Goal: Task Accomplishment & Management: Complete application form

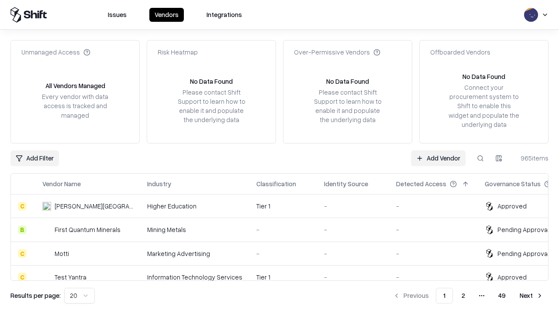
click at [438, 158] on link "Add Vendor" at bounding box center [438, 159] width 55 height 16
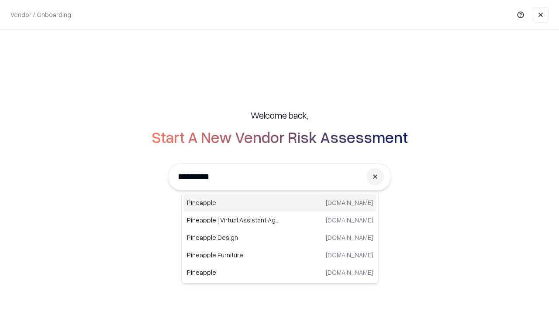
click at [280, 203] on div "Pineapple [DOMAIN_NAME]" at bounding box center [279, 202] width 193 height 17
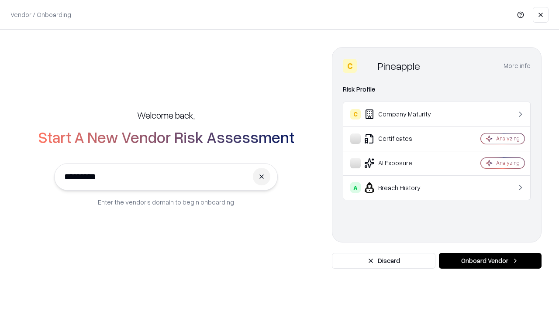
type input "*********"
click at [490, 261] on button "Onboard Vendor" at bounding box center [490, 261] width 103 height 16
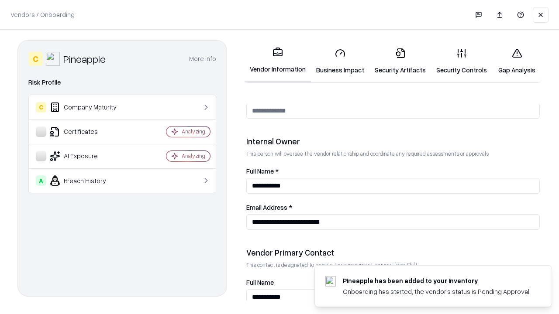
scroll to position [453, 0]
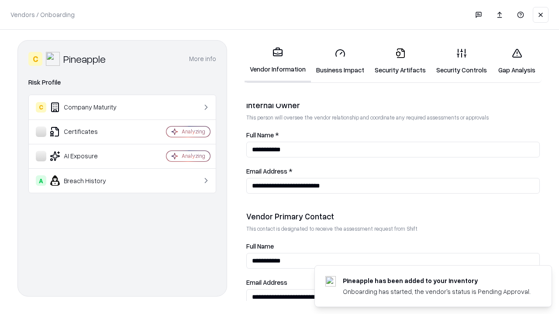
click at [340, 61] on link "Business Impact" at bounding box center [340, 61] width 59 height 41
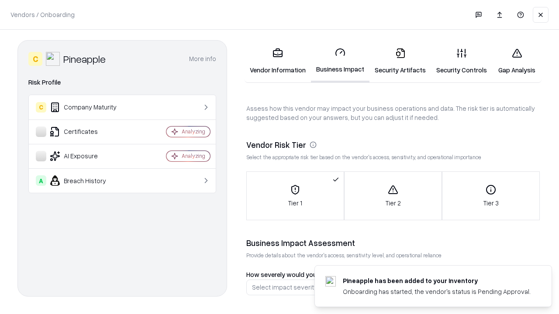
click at [400, 61] on link "Security Artifacts" at bounding box center [401, 61] width 62 height 41
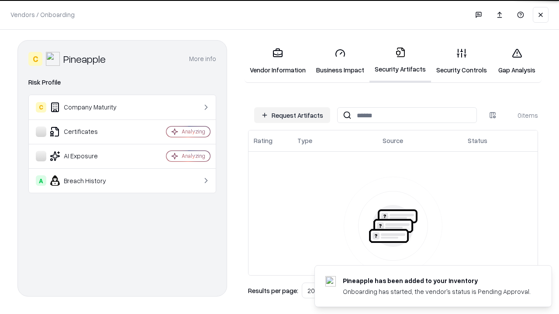
click at [292, 115] on button "Request Artifacts" at bounding box center [292, 115] width 76 height 16
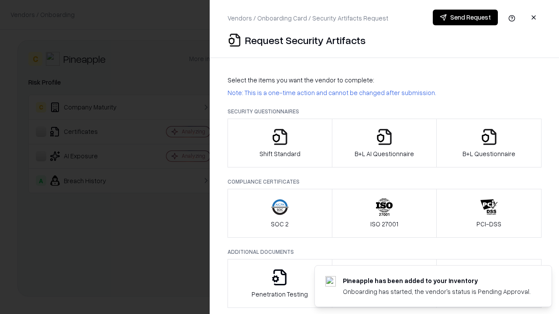
click at [280, 143] on icon "button" at bounding box center [279, 136] width 17 height 17
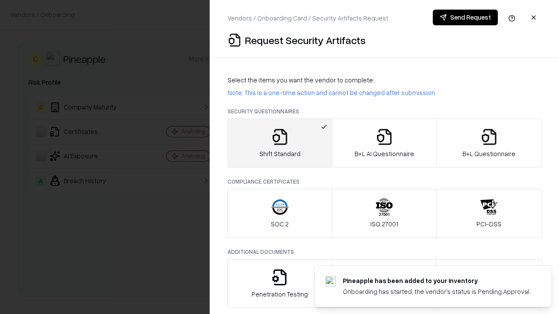
click at [465, 17] on button "Send Request" at bounding box center [465, 18] width 65 height 16
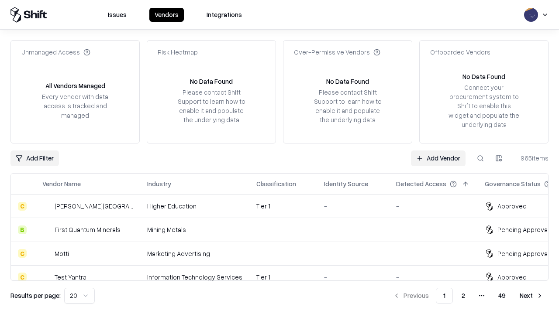
click at [480, 158] on button at bounding box center [481, 159] width 16 height 16
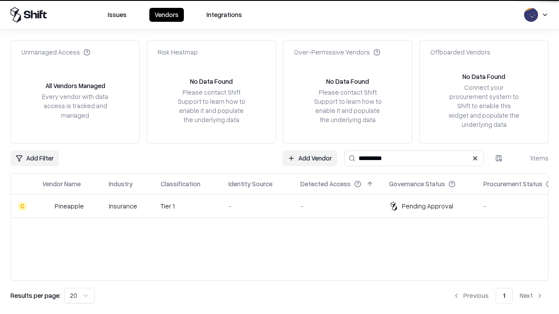
type input "*********"
click at [285, 206] on div "-" at bounding box center [257, 206] width 58 height 9
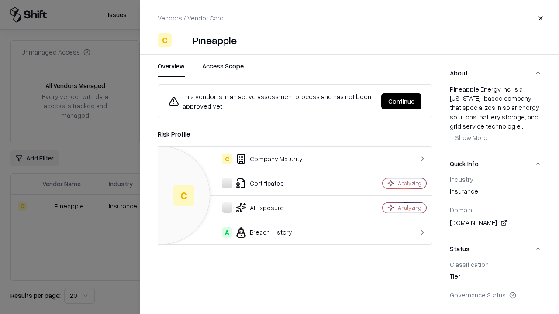
click at [401, 101] on button "Continue" at bounding box center [401, 101] width 40 height 16
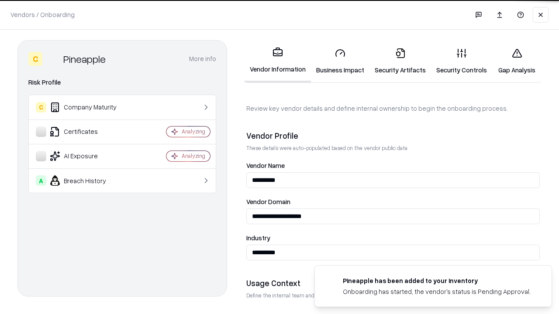
click at [400, 61] on link "Security Artifacts" at bounding box center [401, 61] width 62 height 41
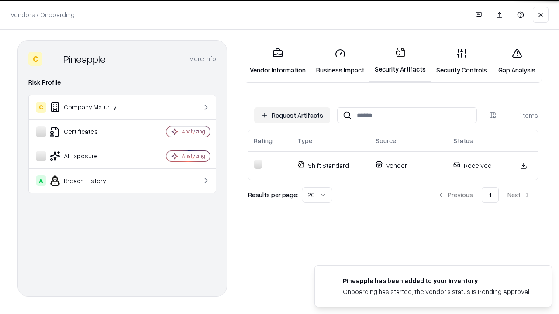
click at [517, 61] on link "Gap Analysis" at bounding box center [516, 61] width 49 height 41
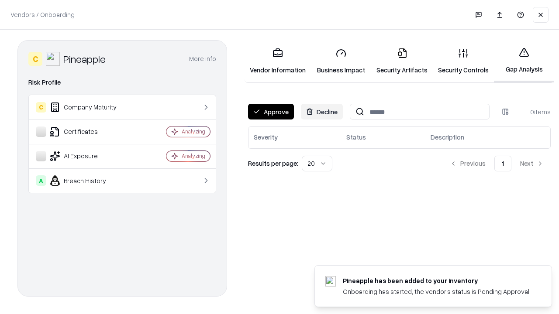
click at [271, 112] on button "Approve" at bounding box center [271, 112] width 46 height 16
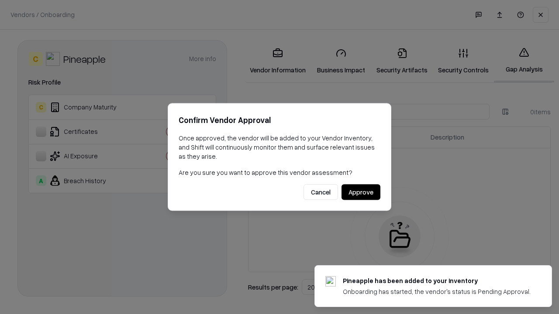
click at [361, 192] on button "Approve" at bounding box center [361, 193] width 39 height 16
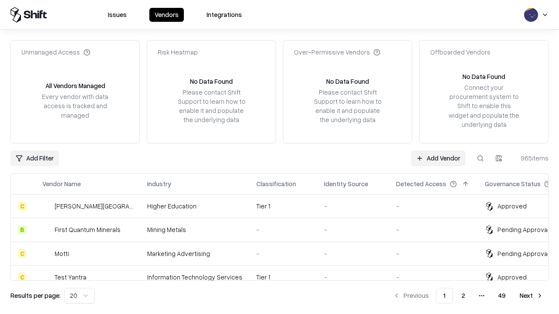
type input "*********"
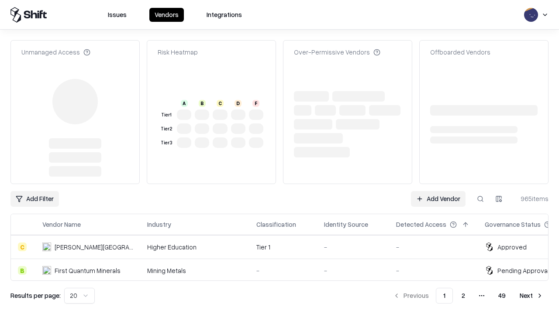
click at [438, 191] on link "Add Vendor" at bounding box center [438, 199] width 55 height 16
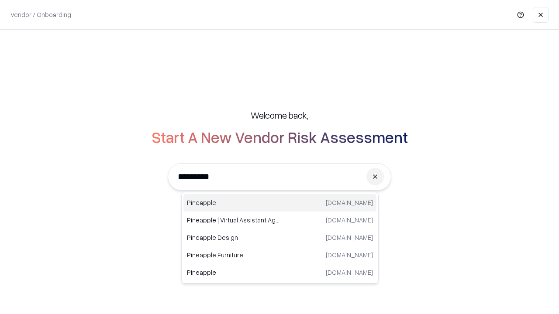
click at [280, 203] on div "Pineapple [DOMAIN_NAME]" at bounding box center [279, 202] width 193 height 17
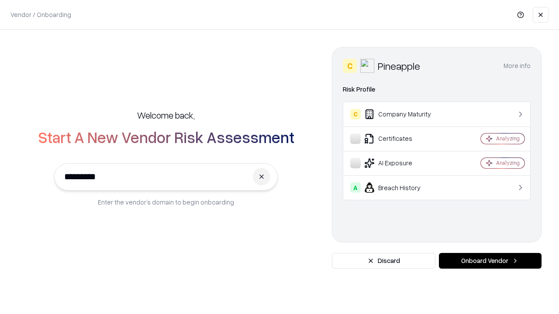
type input "*********"
click at [490, 261] on button "Onboard Vendor" at bounding box center [490, 261] width 103 height 16
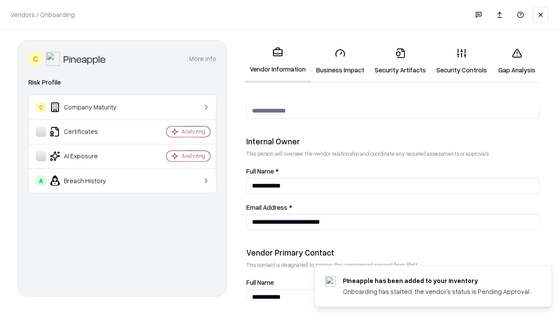
scroll to position [453, 0]
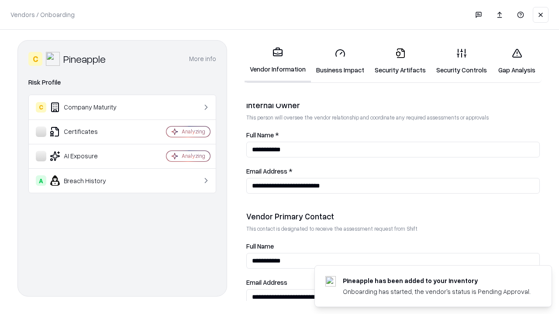
click at [517, 61] on link "Gap Analysis" at bounding box center [516, 61] width 49 height 41
